Goal: Information Seeking & Learning: Learn about a topic

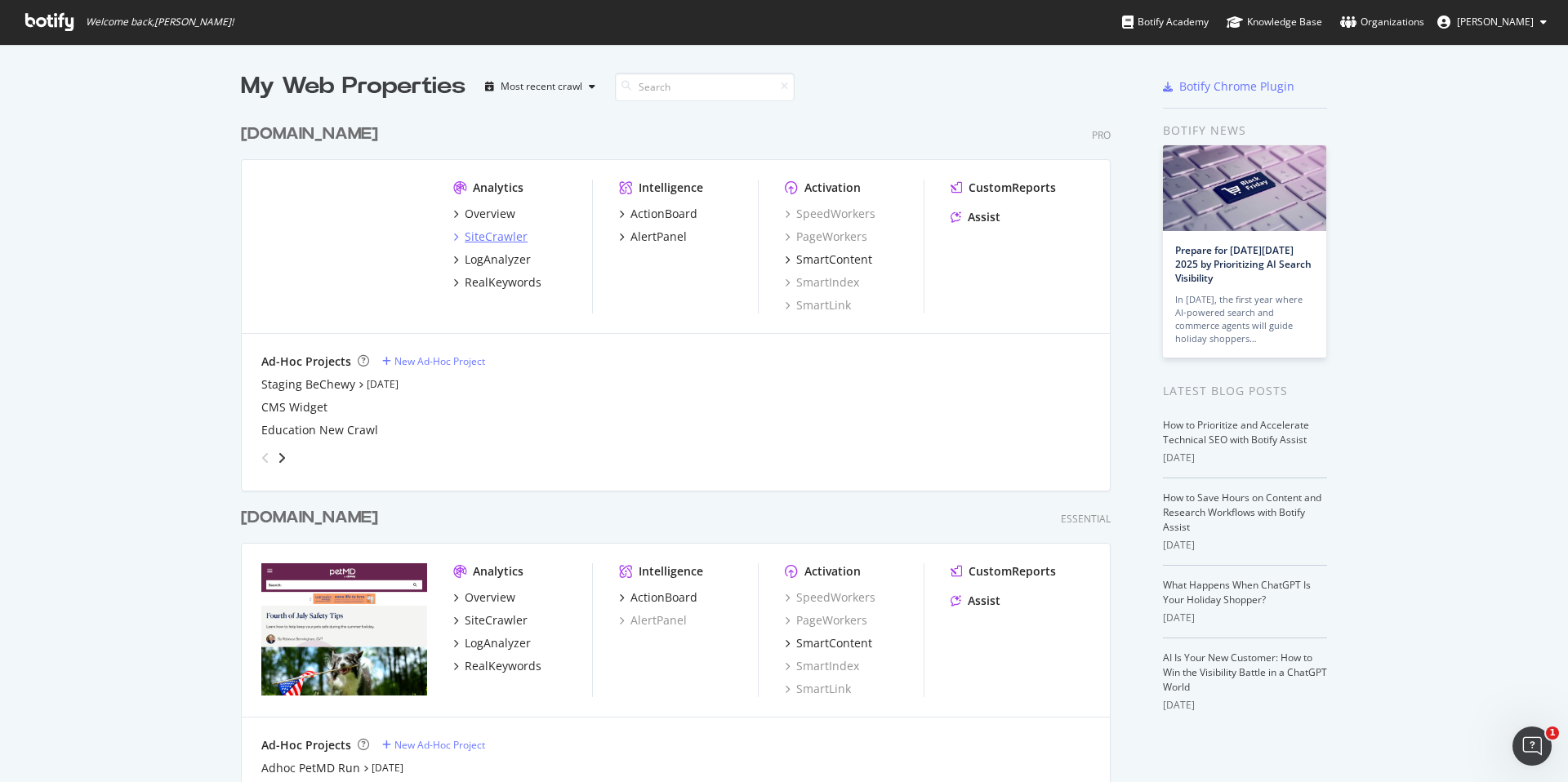
click at [494, 236] on div "SiteCrawler" at bounding box center [496, 237] width 63 height 16
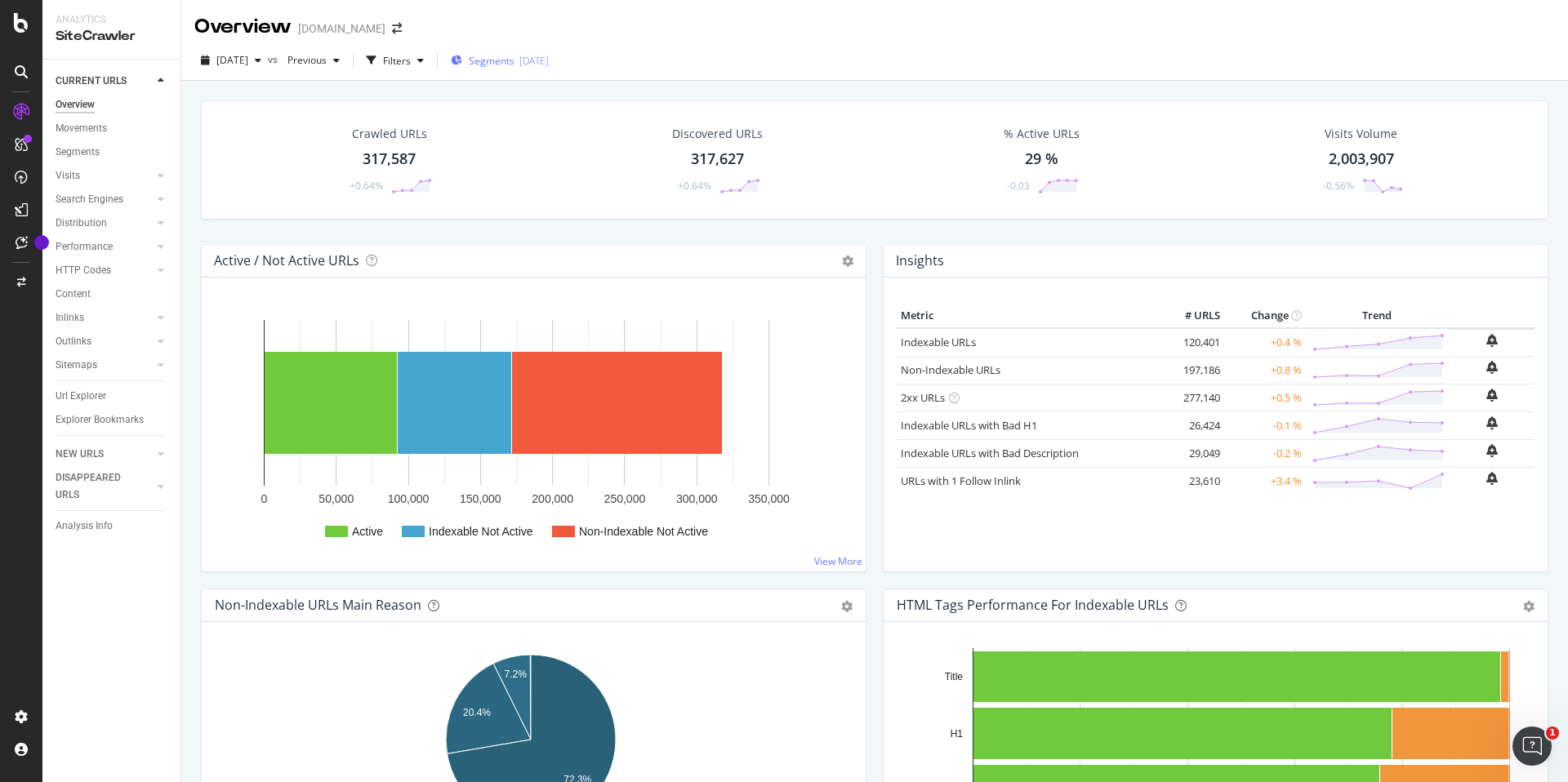
click at [549, 69] on div "Segments [DATE]" at bounding box center [499, 60] width 98 height 25
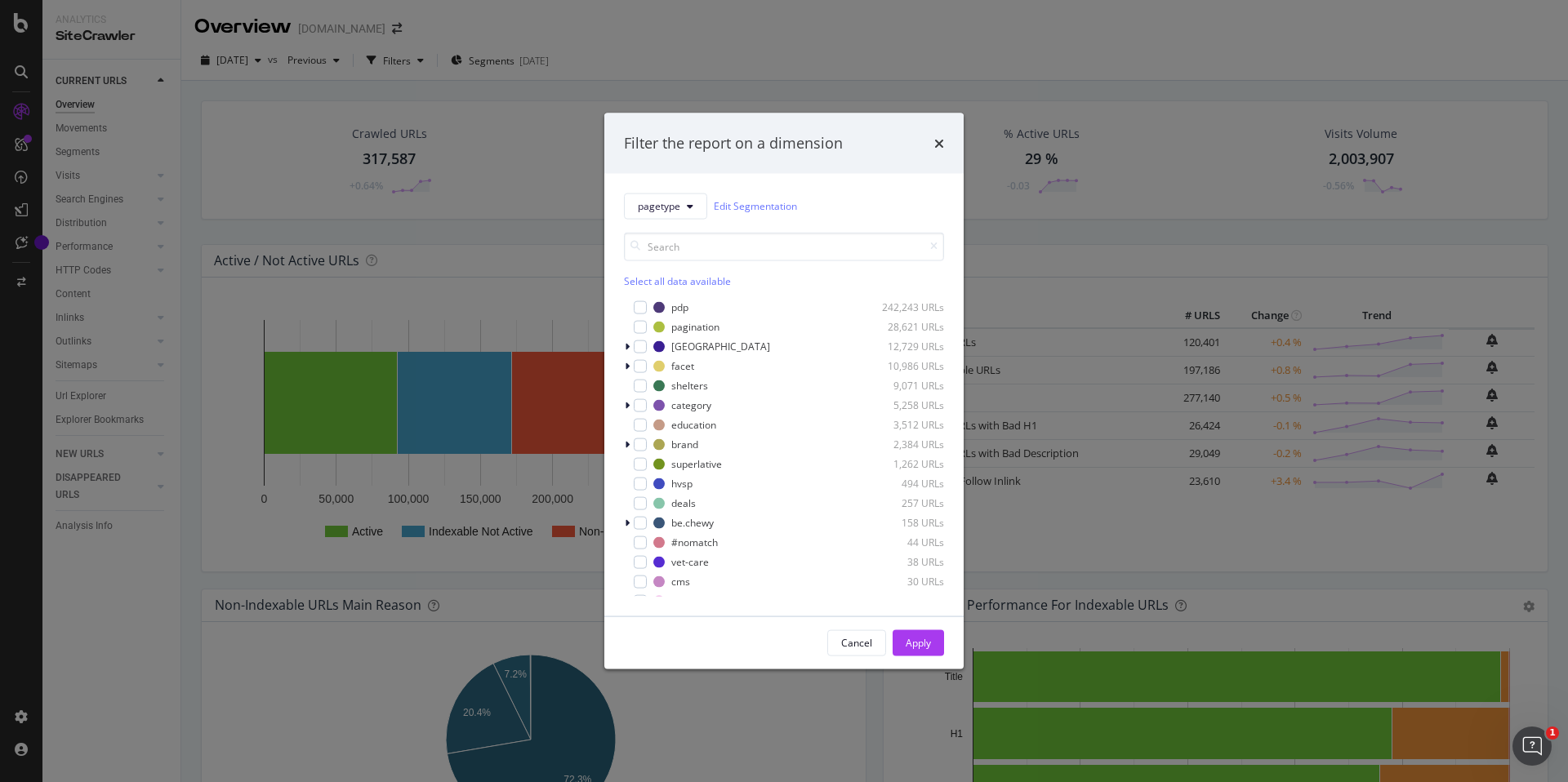
click at [987, 34] on div "Filter the report on a dimension pagetype Edit Segmentation Select all data ava…" at bounding box center [784, 391] width 1568 height 782
